Goal: Information Seeking & Learning: Learn about a topic

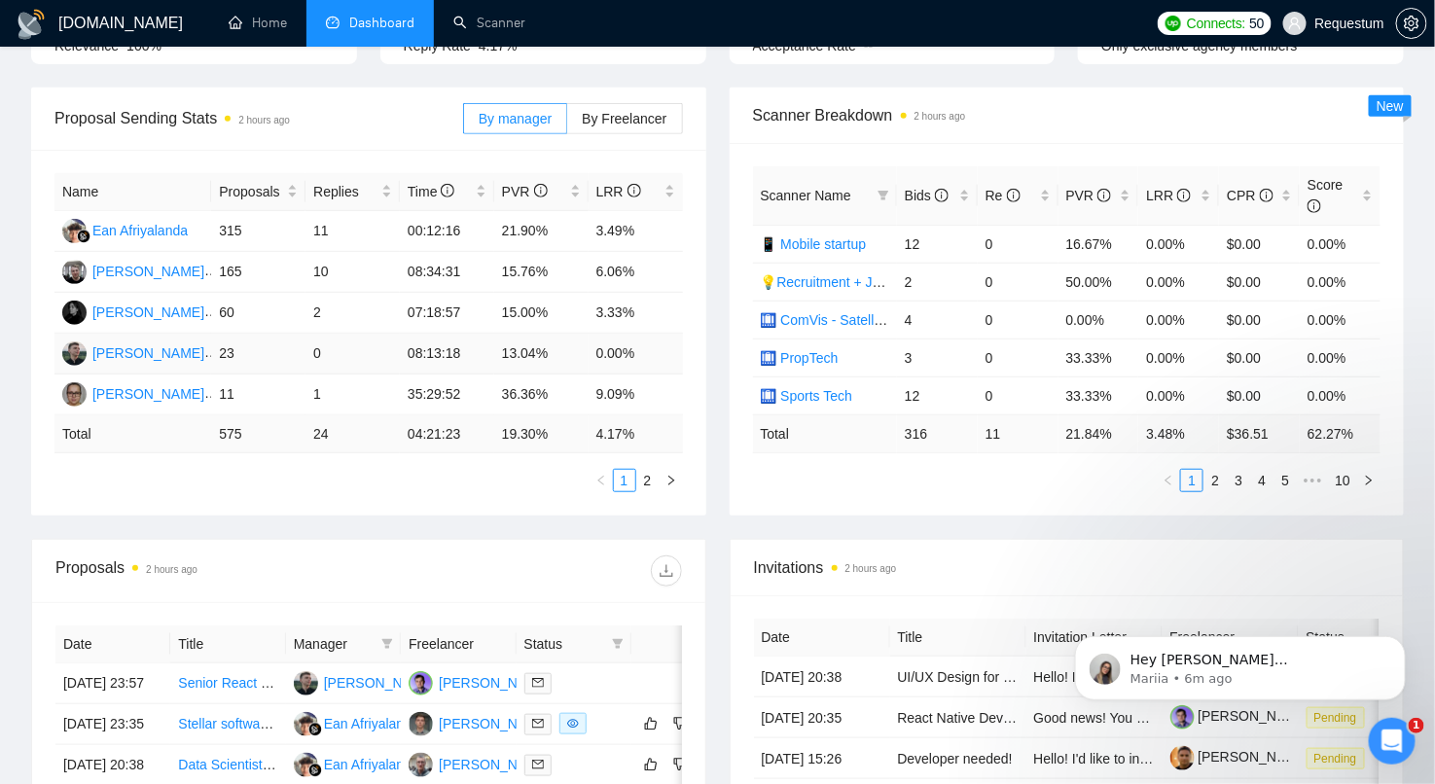
click at [295, 360] on td "23" at bounding box center [258, 354] width 94 height 41
drag, startPoint x: 220, startPoint y: 346, endPoint x: 332, endPoint y: 354, distance: 112.2
click at [332, 354] on tr "[PERSON_NAME] 23 0 08:13:18 13.04% 0.00%" at bounding box center [368, 354] width 629 height 41
click at [302, 350] on td "23" at bounding box center [258, 354] width 94 height 41
drag, startPoint x: 213, startPoint y: 350, endPoint x: 321, endPoint y: 346, distance: 108.1
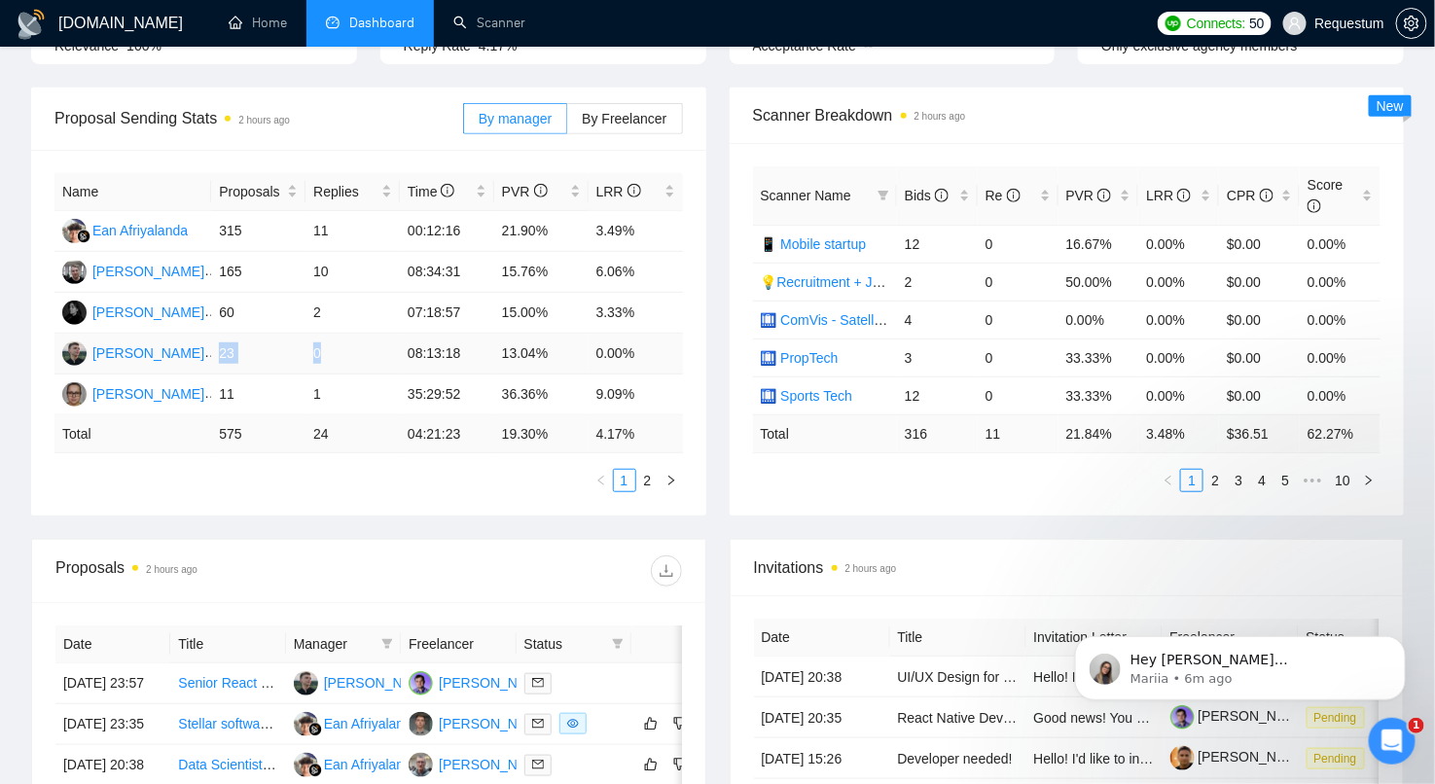
click at [321, 346] on tr "[PERSON_NAME] 23 0 08:13:18 13.04% 0.00%" at bounding box center [368, 354] width 629 height 41
click at [510, 349] on td "13.04%" at bounding box center [541, 354] width 94 height 41
click at [515, 302] on td "15.00%" at bounding box center [541, 313] width 94 height 41
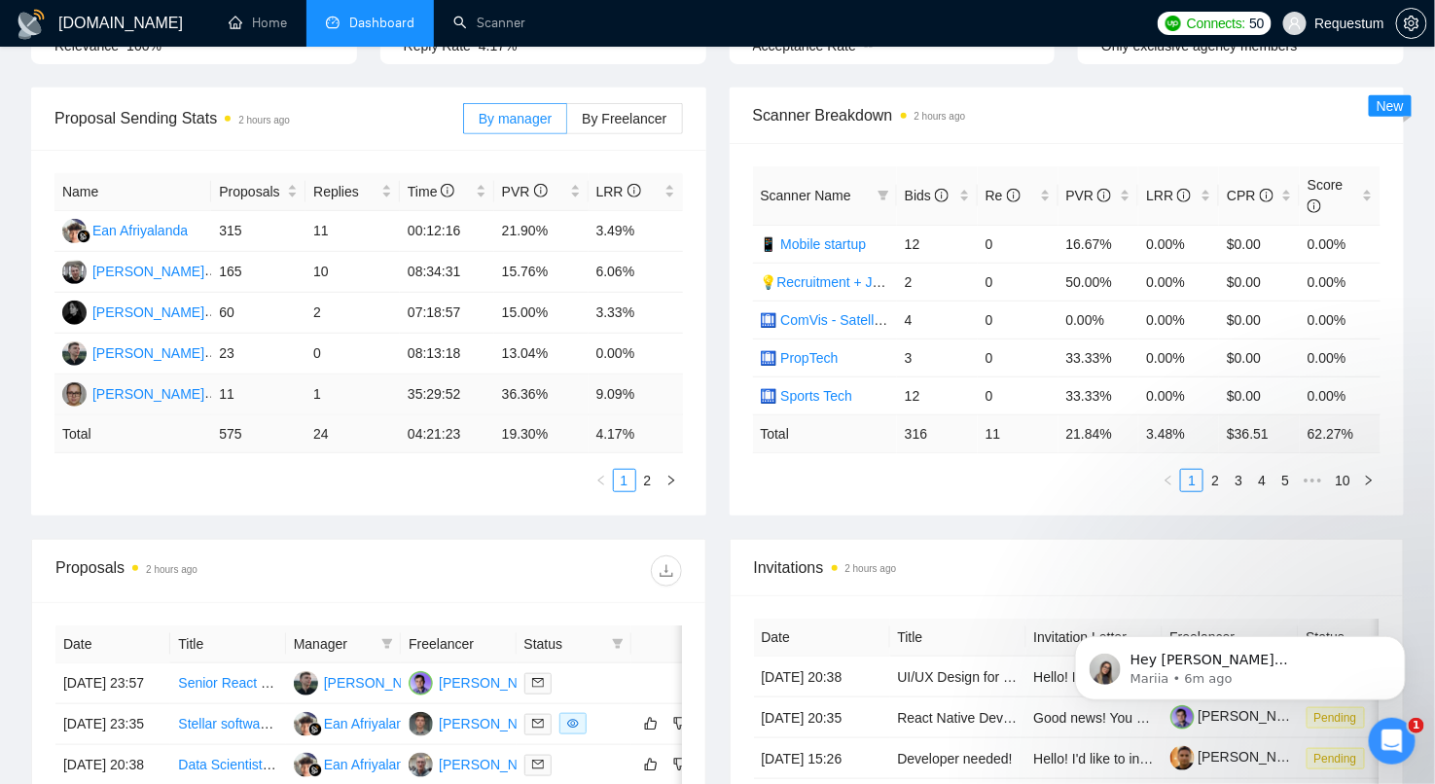
click at [544, 388] on td "36.36%" at bounding box center [541, 395] width 94 height 41
click at [522, 391] on td "36.36%" at bounding box center [541, 395] width 94 height 41
click at [605, 394] on td "9.09%" at bounding box center [636, 395] width 94 height 41
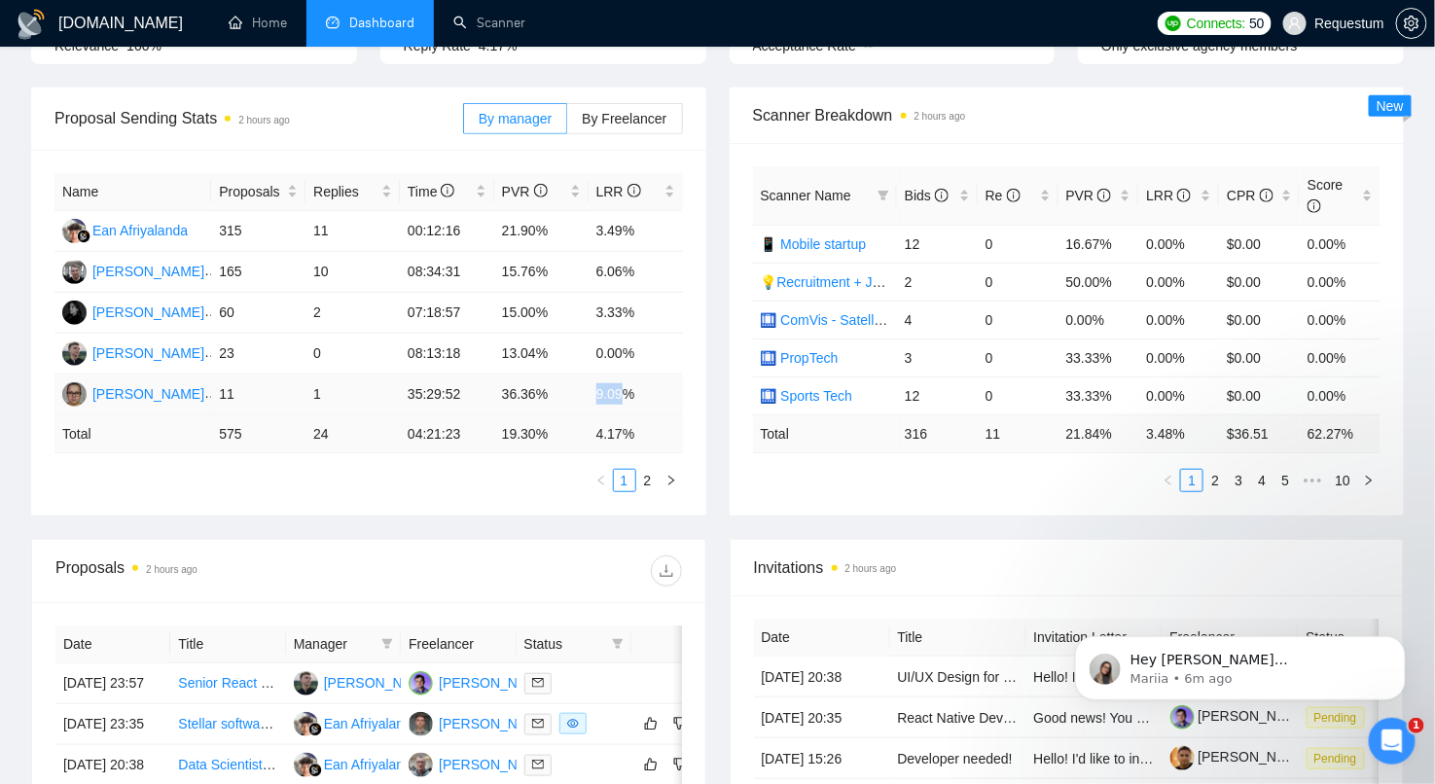
click at [605, 394] on td "9.09%" at bounding box center [636, 395] width 94 height 41
click at [628, 104] on label "By Freelancer" at bounding box center [624, 118] width 115 height 31
click at [567, 124] on input "By Freelancer" at bounding box center [567, 124] width 0 height 0
click at [544, 115] on span "By manager" at bounding box center [515, 119] width 73 height 16
click at [464, 124] on input "By manager" at bounding box center [464, 124] width 0 height 0
